Goal: Entertainment & Leisure: Consume media (video, audio)

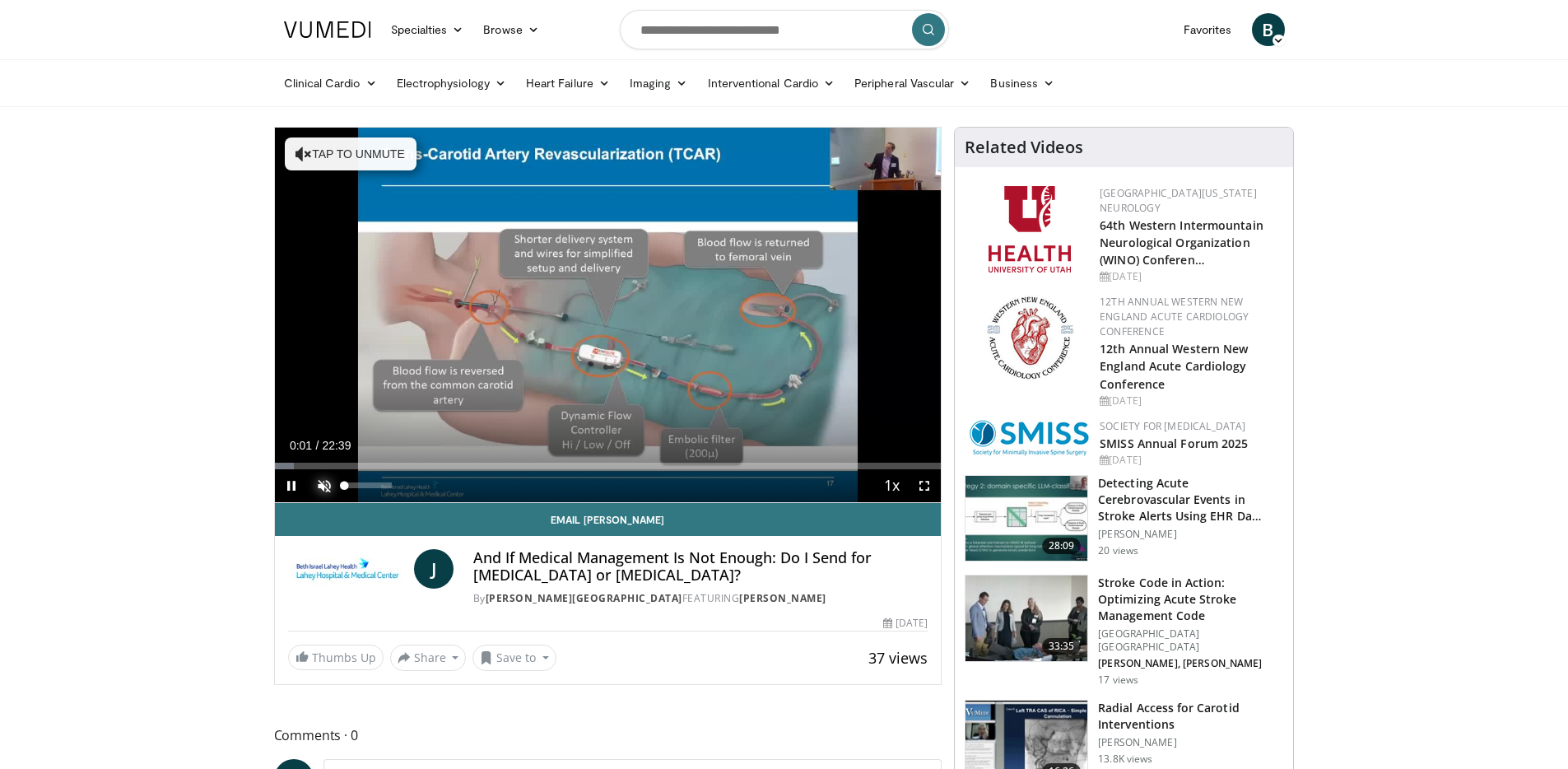
click at [328, 486] on span "Video Player" at bounding box center [325, 486] width 33 height 33
click at [922, 488] on span "Video Player" at bounding box center [925, 486] width 33 height 33
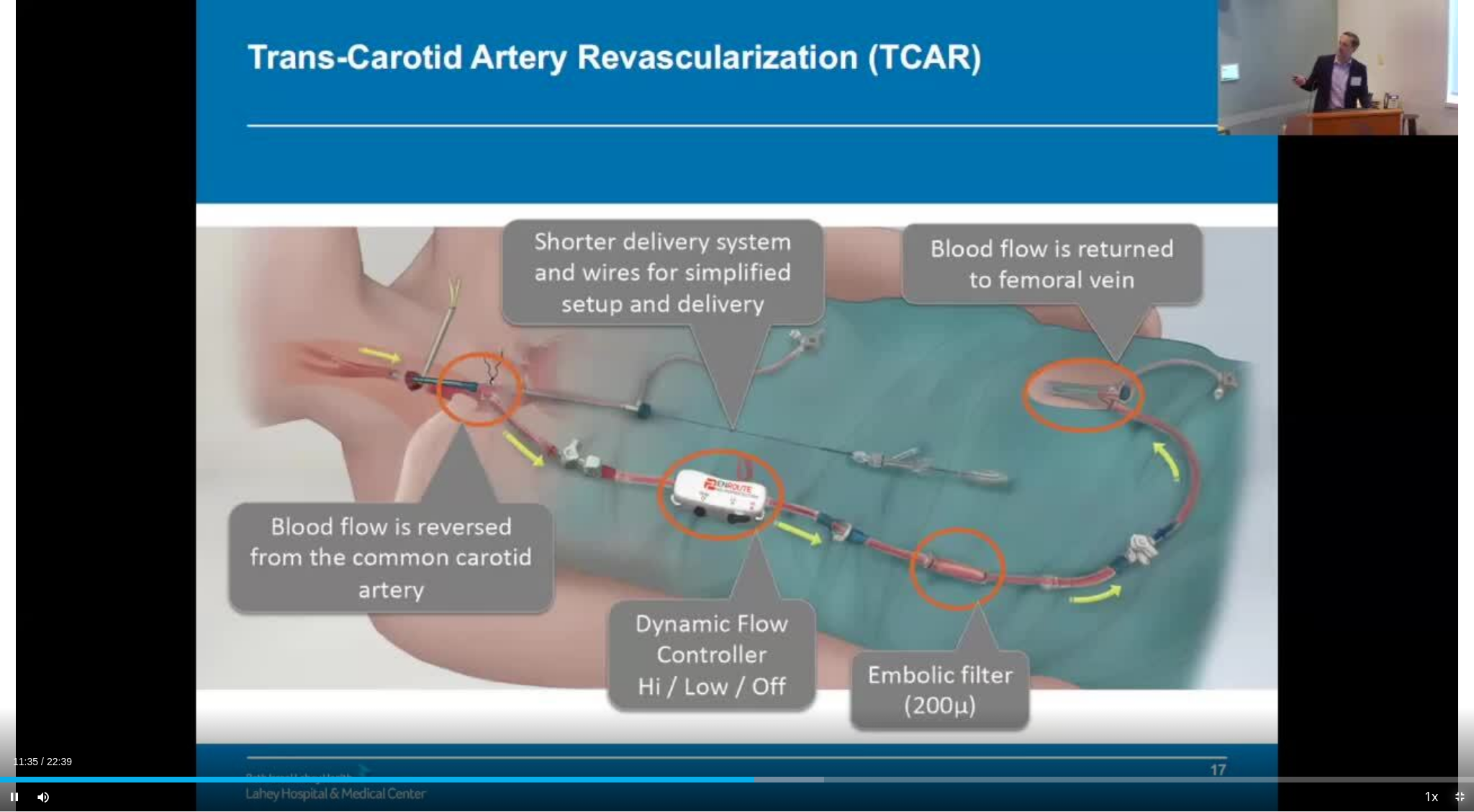
click at [1371, 672] on span "Video Player" at bounding box center [1460, 797] width 29 height 29
